Goal: Complete application form

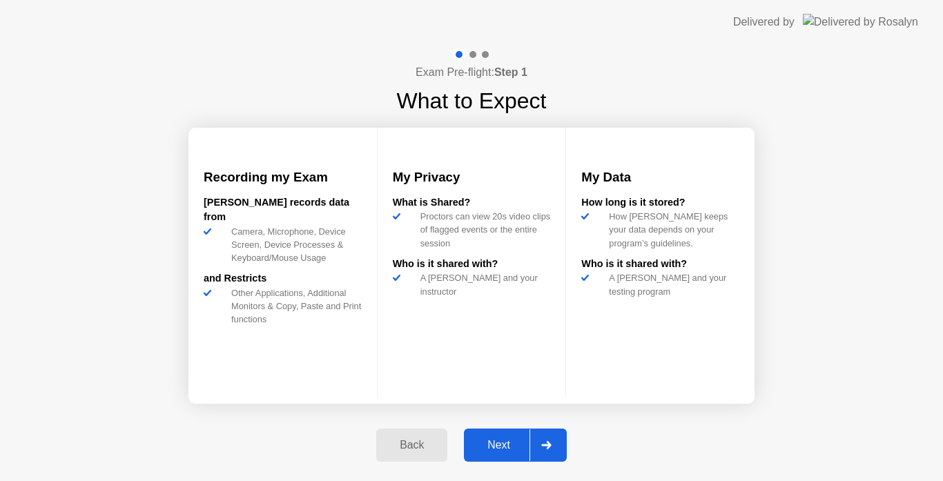
click at [545, 443] on icon at bounding box center [546, 445] width 10 height 8
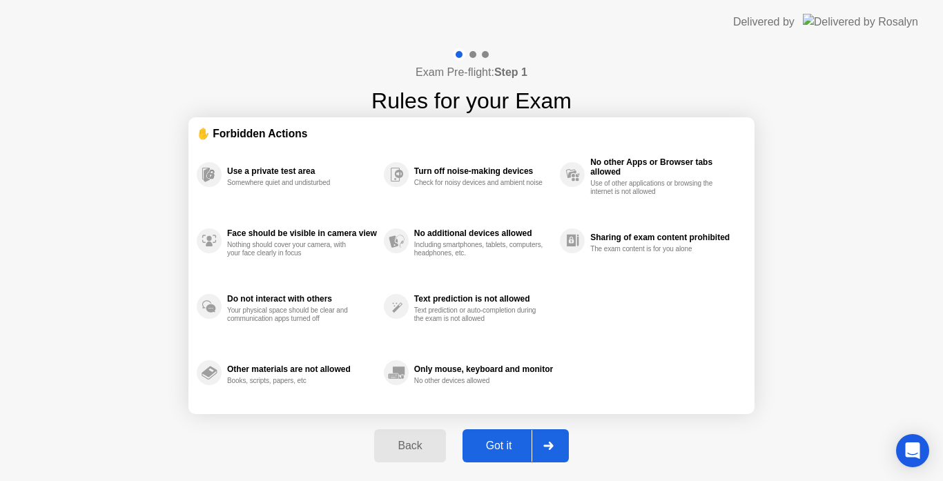
click at [548, 443] on icon at bounding box center [548, 446] width 10 height 8
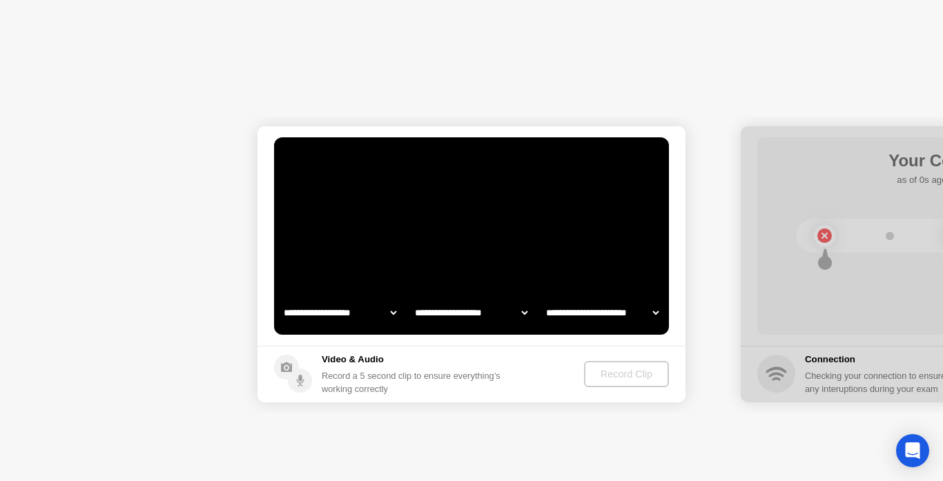
select select "**********"
select select "*******"
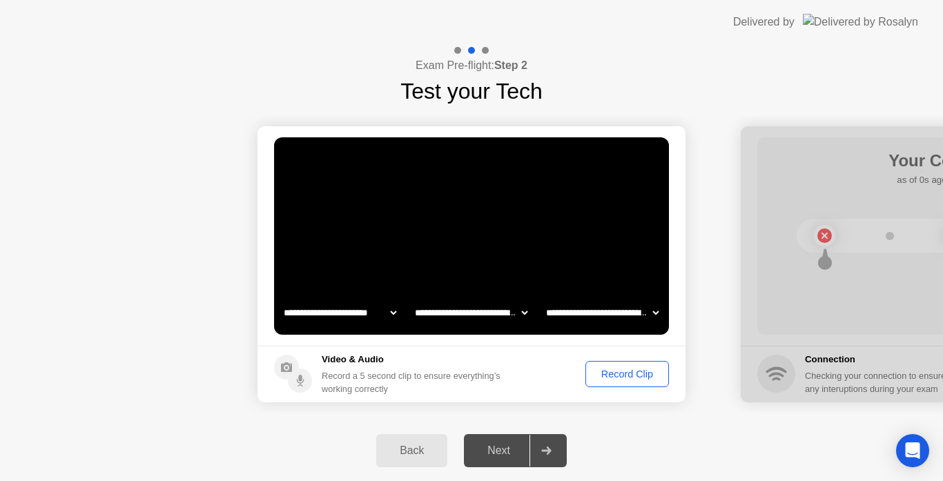
click at [634, 378] on div "Record Clip" at bounding box center [627, 374] width 74 height 11
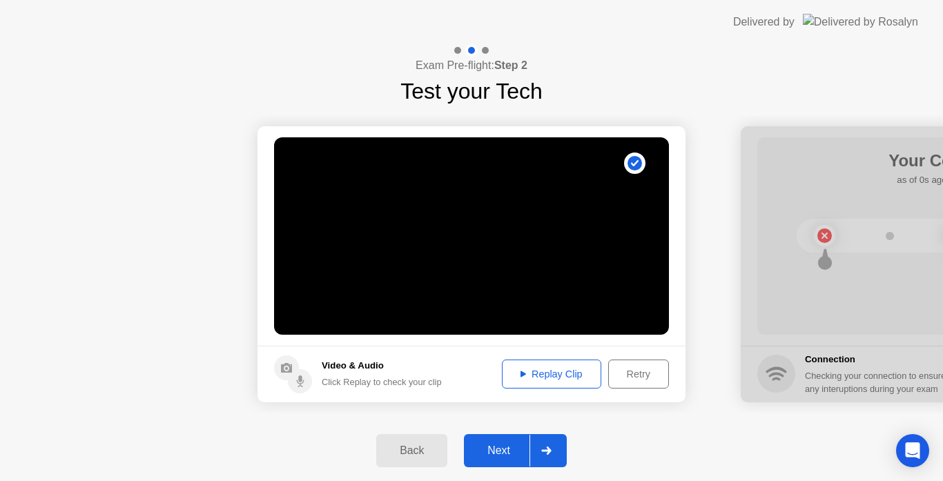
click at [543, 373] on div "Replay Clip" at bounding box center [552, 374] width 90 height 11
click at [551, 443] on div at bounding box center [545, 451] width 33 height 32
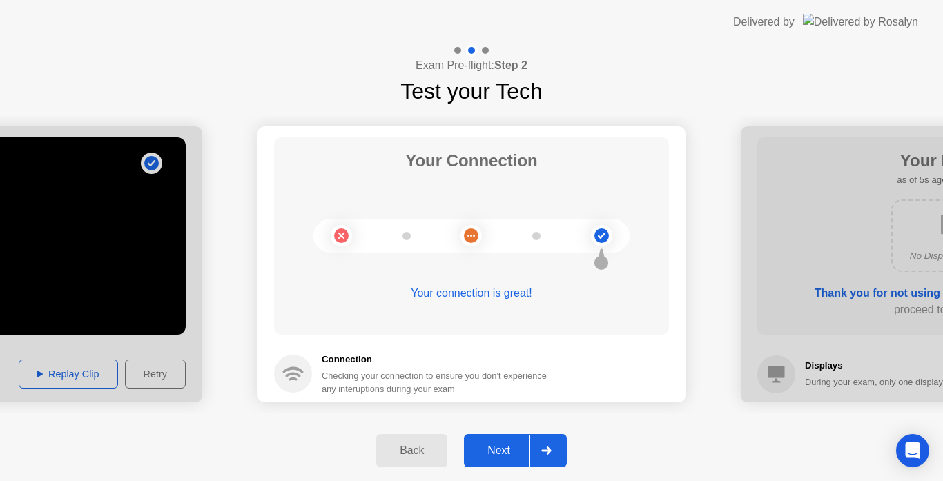
click at [548, 451] on icon at bounding box center [546, 451] width 10 height 8
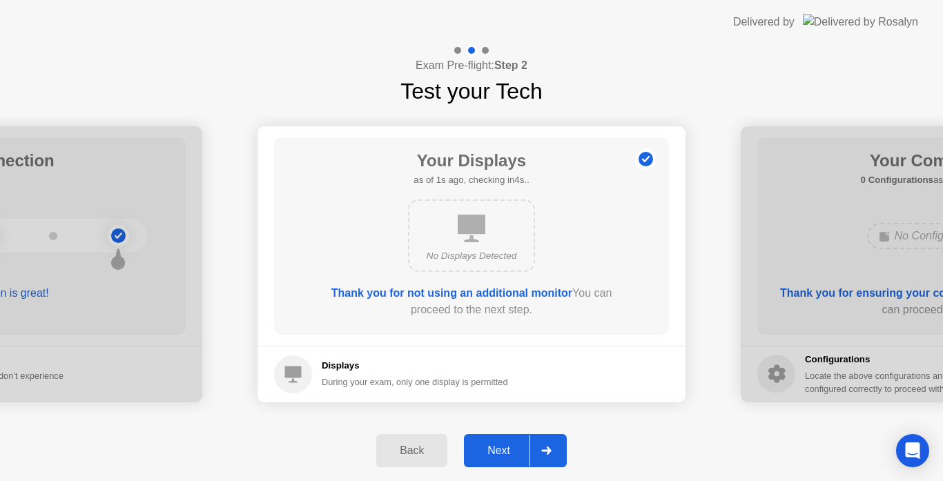
click at [548, 451] on icon at bounding box center [546, 451] width 10 height 8
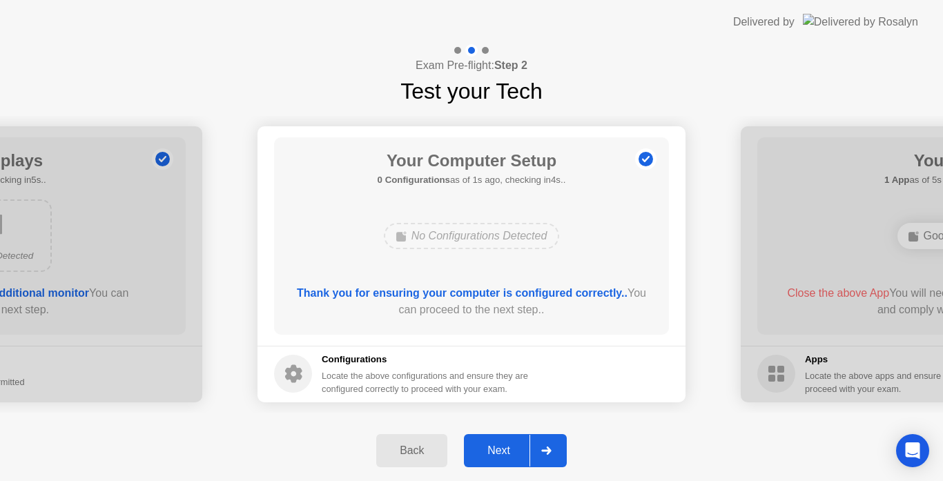
click at [548, 451] on icon at bounding box center [546, 451] width 10 height 8
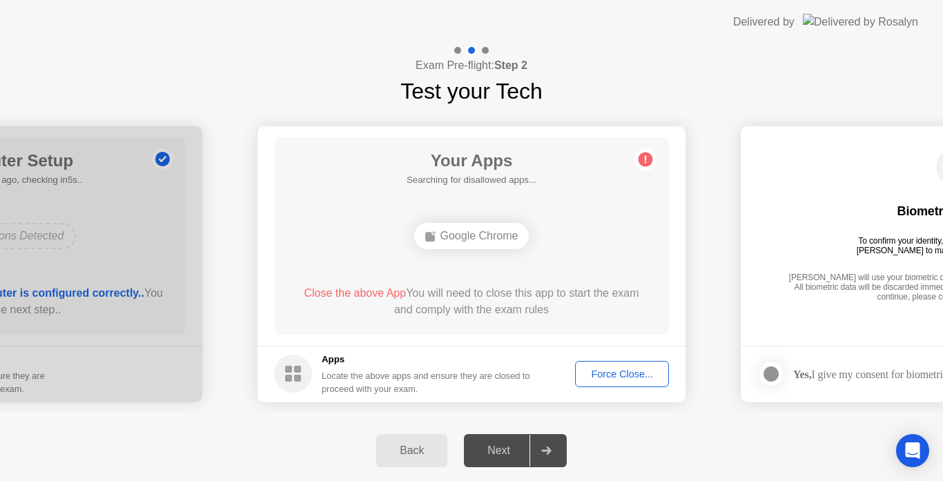
click at [611, 379] on div "Force Close..." at bounding box center [622, 374] width 84 height 11
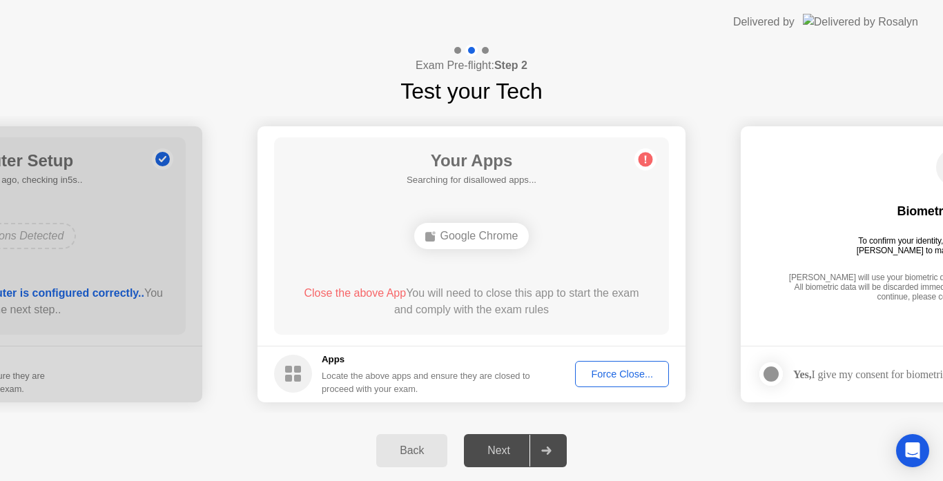
click at [551, 451] on icon at bounding box center [546, 451] width 10 height 8
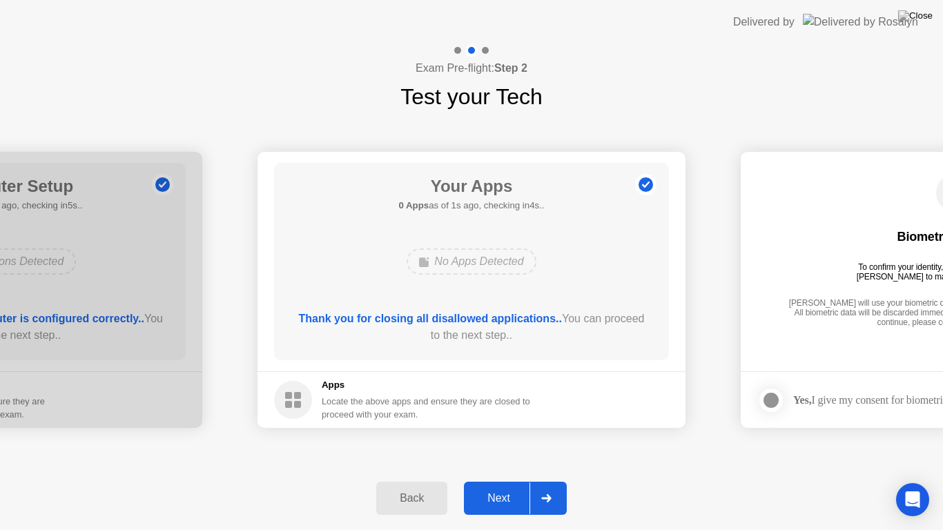
click at [551, 480] on icon at bounding box center [546, 498] width 10 height 8
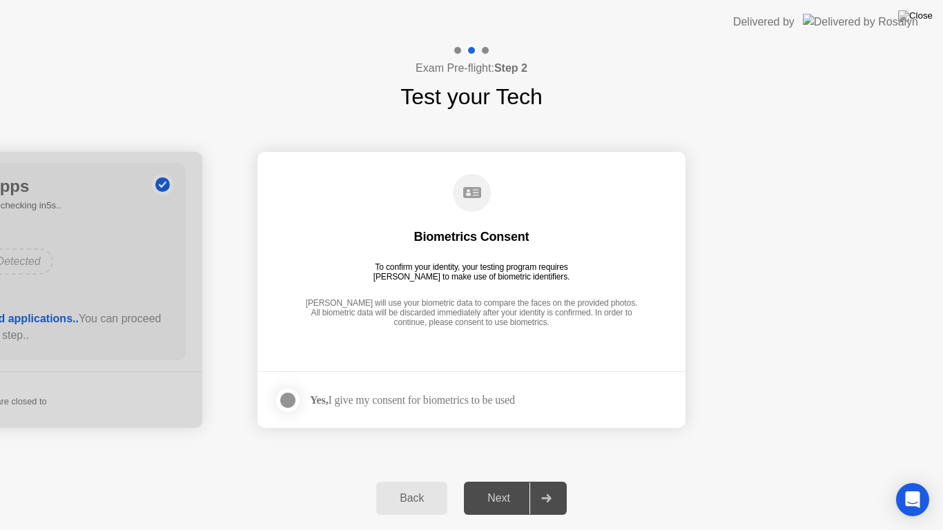
click at [270, 394] on footer "Yes, I give my consent for biometrics to be used" at bounding box center [471, 399] width 428 height 57
click at [283, 401] on div at bounding box center [288, 400] width 17 height 17
click at [542, 480] on div at bounding box center [545, 498] width 33 height 32
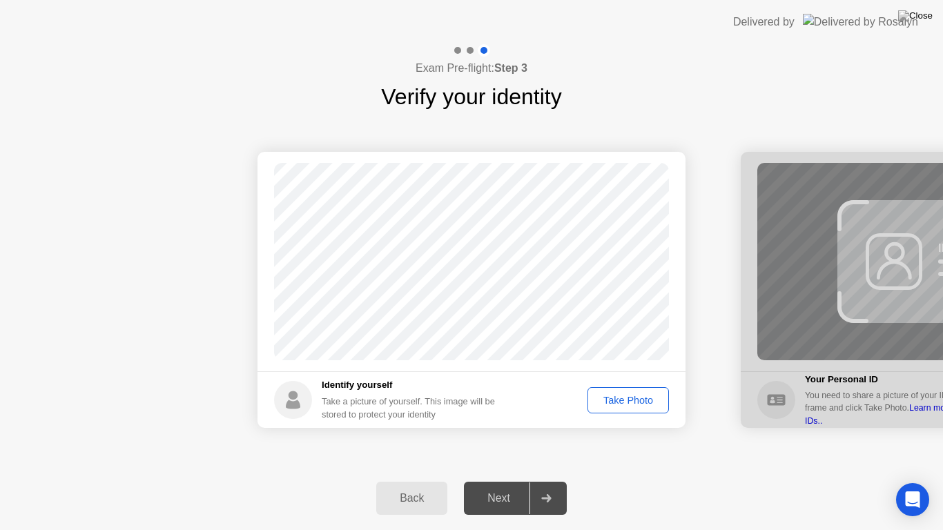
click at [625, 399] on div "Take Photo" at bounding box center [628, 400] width 72 height 11
click at [549, 480] on div at bounding box center [545, 498] width 33 height 32
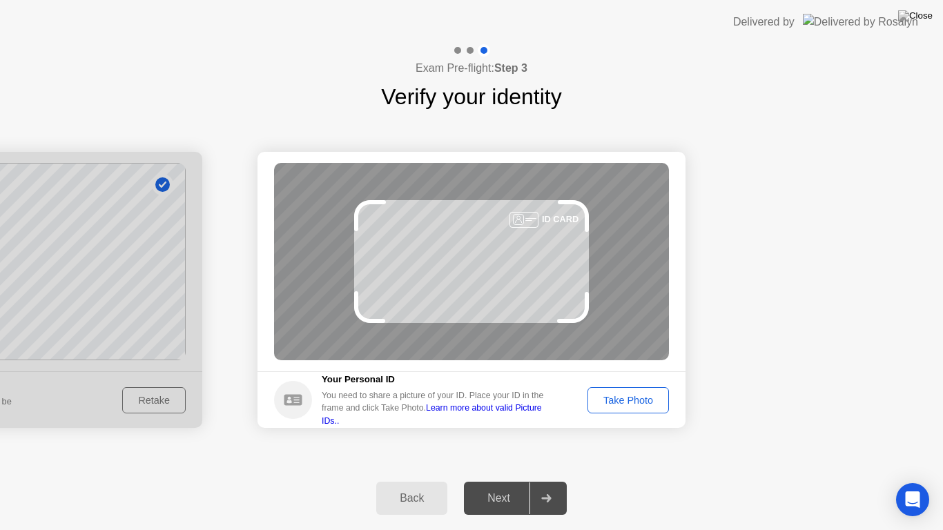
click at [614, 400] on div "Take Photo" at bounding box center [628, 400] width 72 height 11
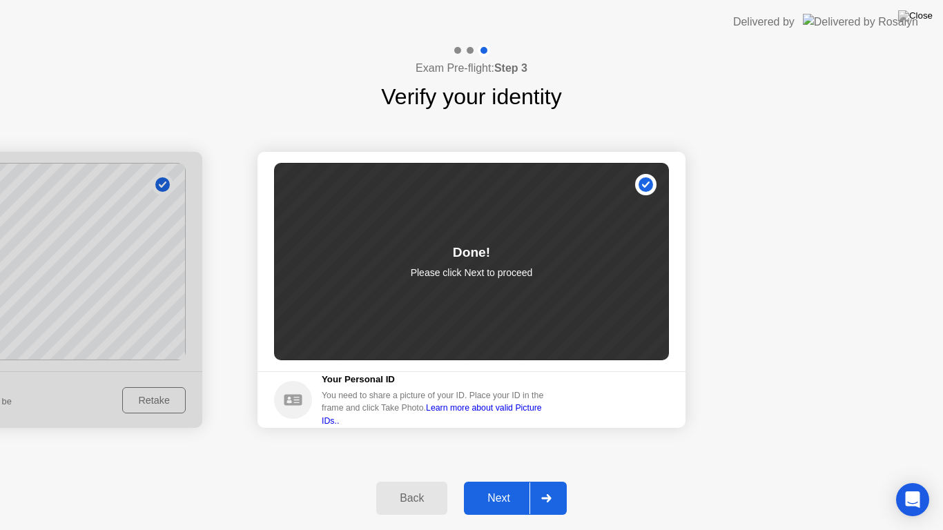
click at [552, 480] on div at bounding box center [545, 498] width 33 height 32
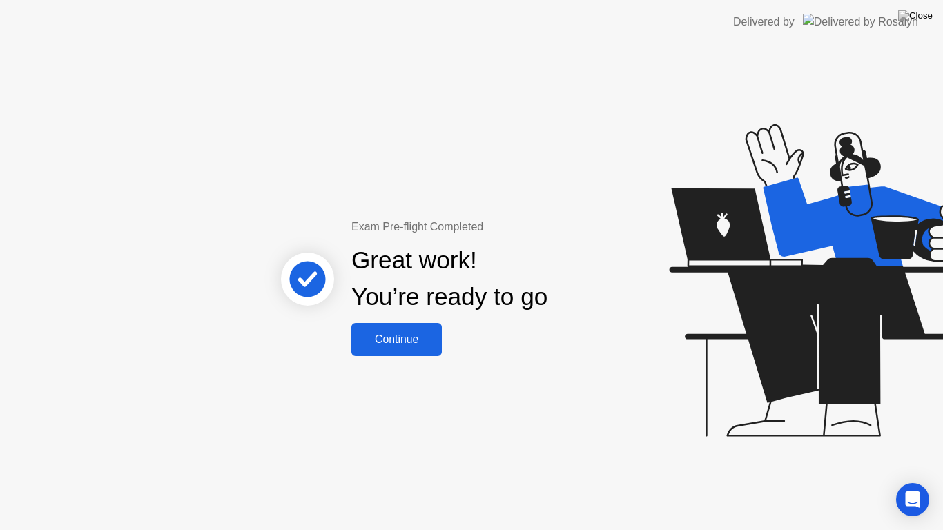
click at [412, 333] on div "Continue" at bounding box center [396, 339] width 82 height 12
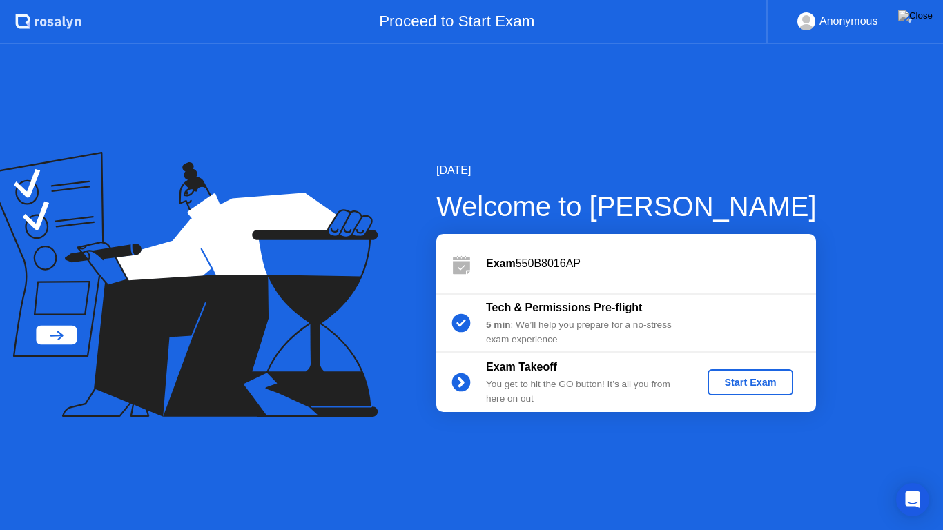
click at [753, 377] on div "Start Exam" at bounding box center [750, 382] width 74 height 11
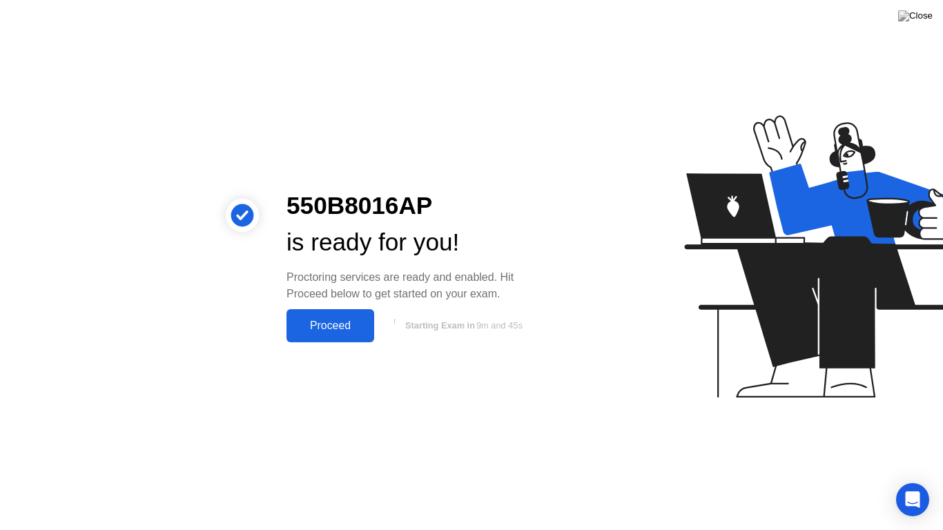
click at [360, 329] on div "Proceed" at bounding box center [330, 326] width 79 height 12
